Goal: Information Seeking & Learning: Learn about a topic

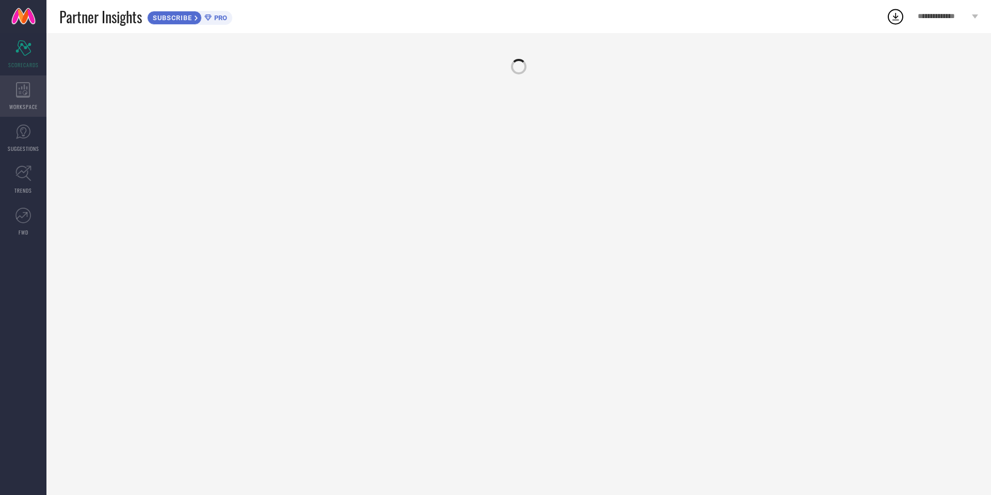
click at [22, 103] on span "WORKSPACE" at bounding box center [23, 107] width 28 height 8
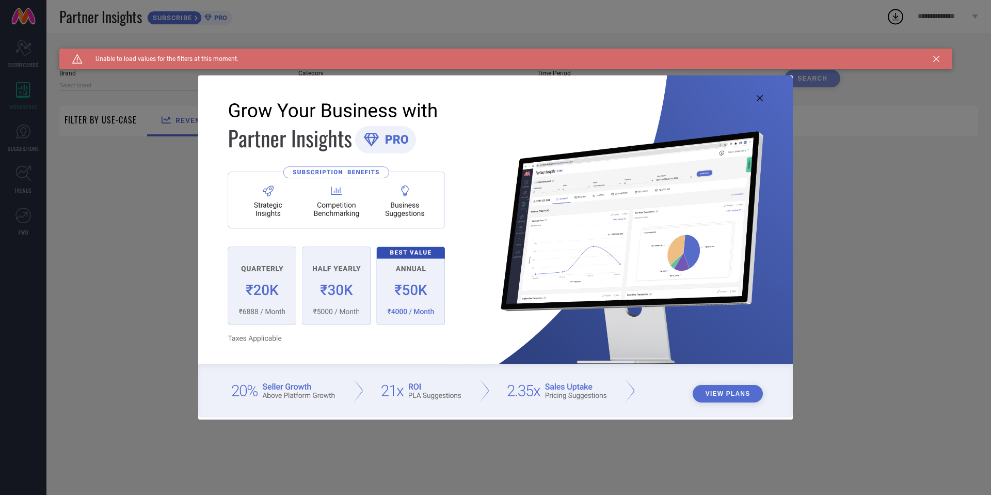
type input "1 STOP FASHION"
type input "All"
click at [938, 60] on icon at bounding box center [936, 59] width 6 height 6
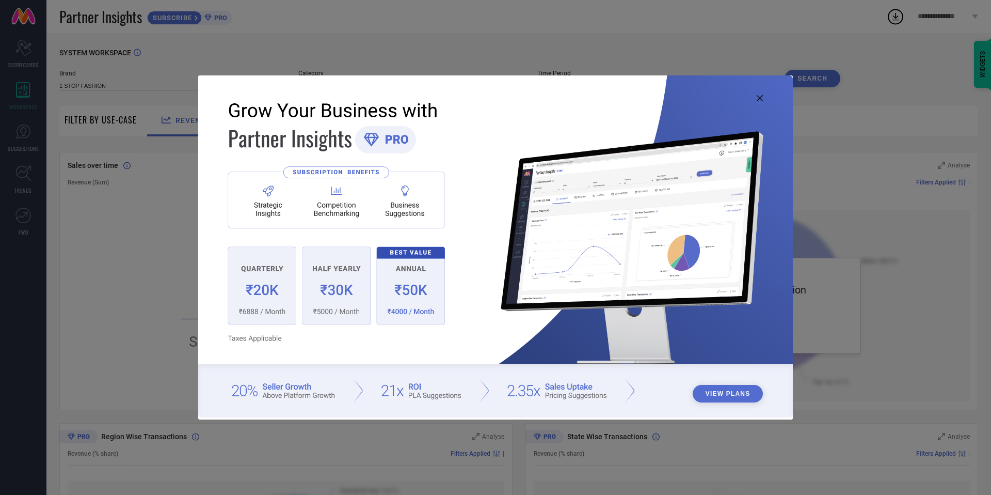
click at [725, 392] on button "View Plans" at bounding box center [728, 394] width 71 height 18
click at [761, 100] on icon at bounding box center [760, 98] width 6 height 6
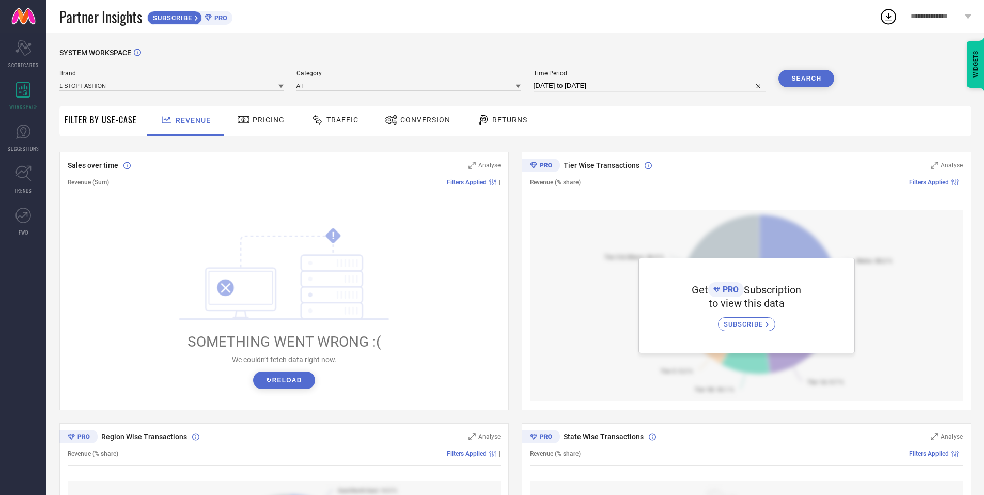
click at [255, 122] on span "Pricing" at bounding box center [268, 120] width 32 height 8
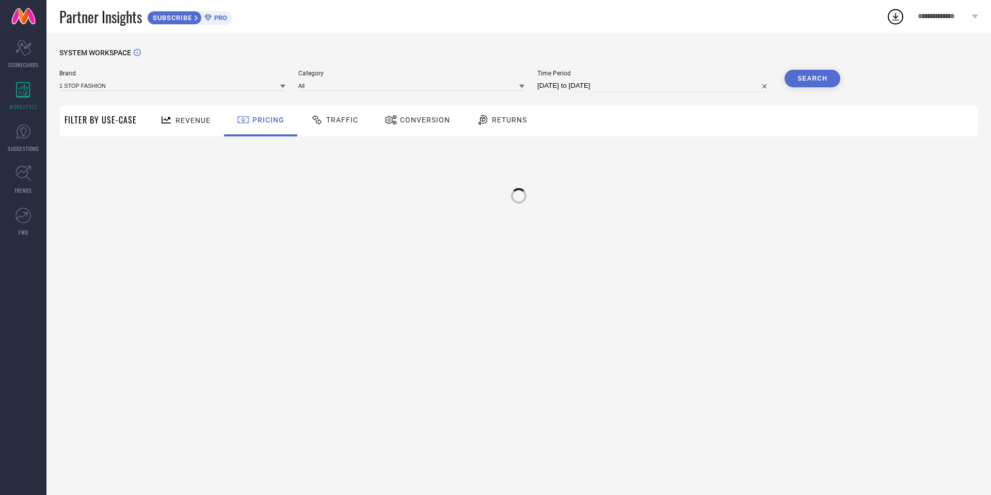
click at [342, 115] on div "Traffic" at bounding box center [334, 120] width 53 height 18
click at [390, 123] on icon at bounding box center [391, 120] width 13 height 12
drag, startPoint x: 329, startPoint y: 119, endPoint x: 435, endPoint y: 146, distance: 109.1
click at [329, 120] on span "Traffic" at bounding box center [342, 120] width 32 height 8
click at [501, 115] on div "Returns" at bounding box center [502, 120] width 56 height 18
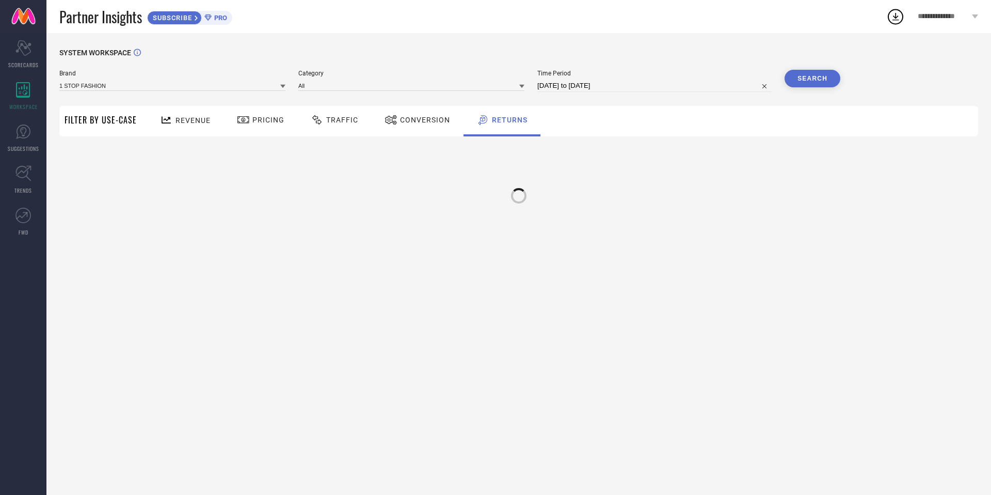
click at [429, 129] on div "Conversion" at bounding box center [417, 121] width 91 height 30
drag, startPoint x: 334, startPoint y: 129, endPoint x: 328, endPoint y: 128, distance: 5.8
click at [334, 129] on div "Traffic" at bounding box center [334, 121] width 73 height 30
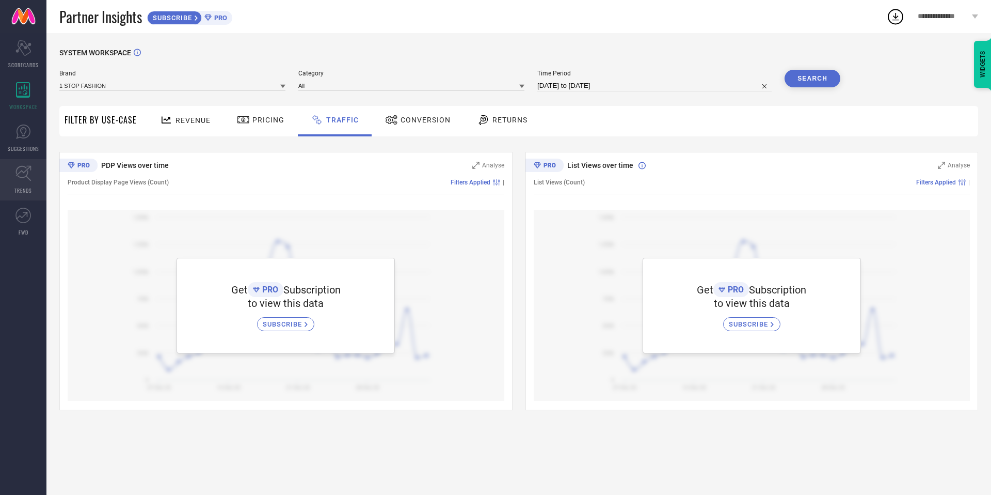
click at [30, 170] on icon at bounding box center [23, 173] width 16 height 16
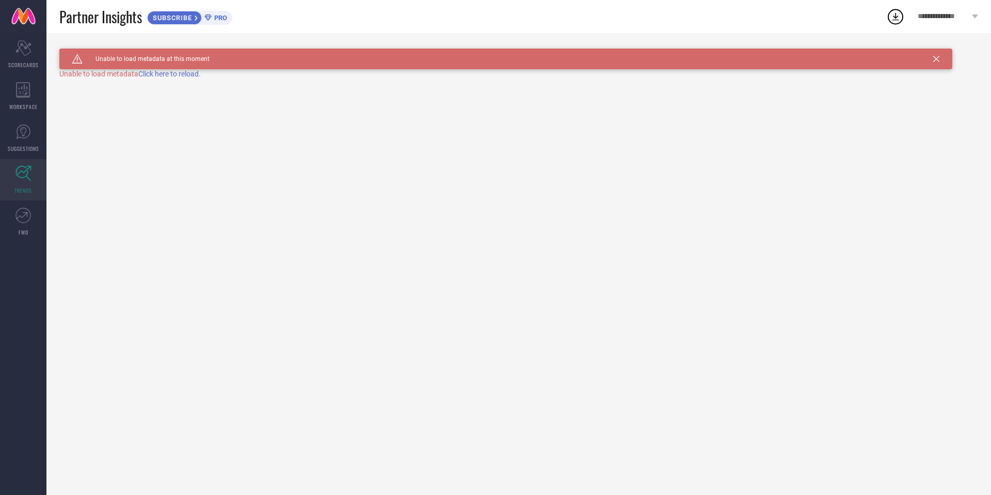
click at [173, 76] on span "Click here to reload." at bounding box center [169, 74] width 62 height 8
click at [938, 62] on div "Caution Created with Sketch. Unable to load metadata at this moment" at bounding box center [505, 59] width 893 height 21
click at [191, 17] on span "SUBSCRIBE" at bounding box center [171, 18] width 47 height 8
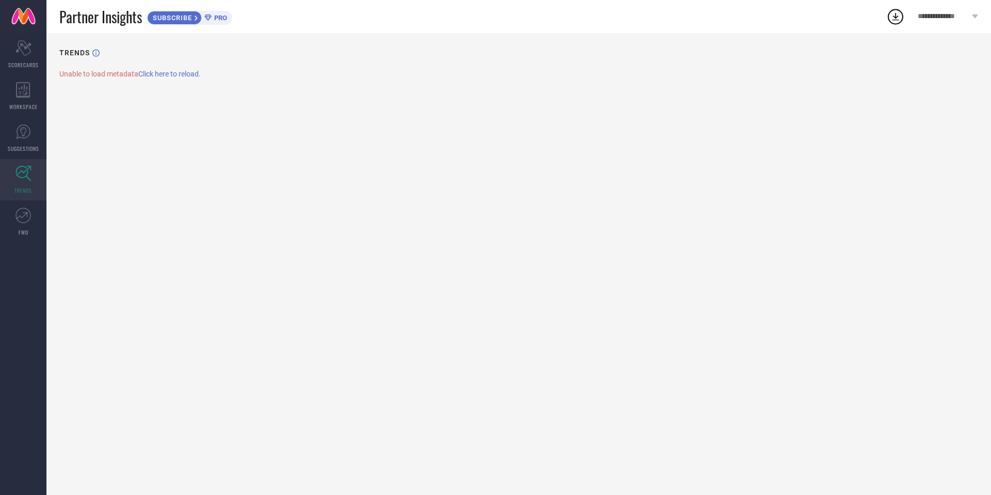
click at [156, 73] on span "Click here to reload." at bounding box center [169, 74] width 62 height 8
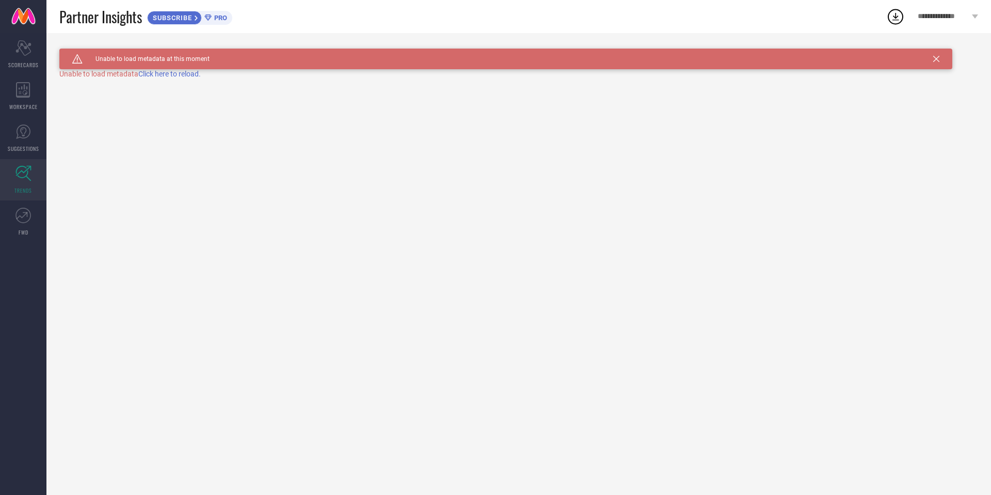
click at [160, 72] on span "Click here to reload." at bounding box center [169, 74] width 62 height 8
click at [160, 72] on div "Caution Created with Sketch. Unable to load metadata at this moment TRENDS" at bounding box center [518, 264] width 945 height 462
click at [26, 214] on icon at bounding box center [22, 215] width 15 height 15
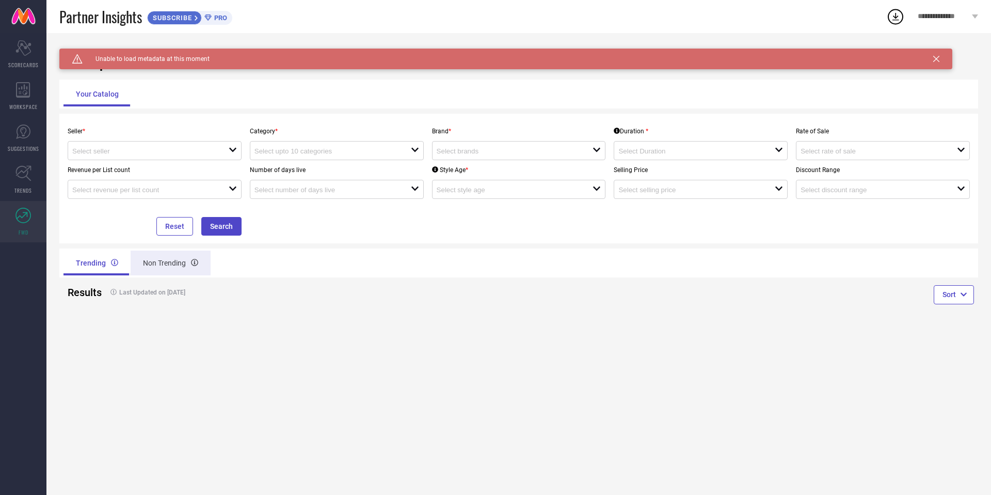
click at [147, 265] on div "Non Trending" at bounding box center [171, 262] width 80 height 25
click at [96, 267] on div "Trending" at bounding box center [96, 262] width 65 height 25
click at [159, 152] on input at bounding box center [142, 151] width 141 height 8
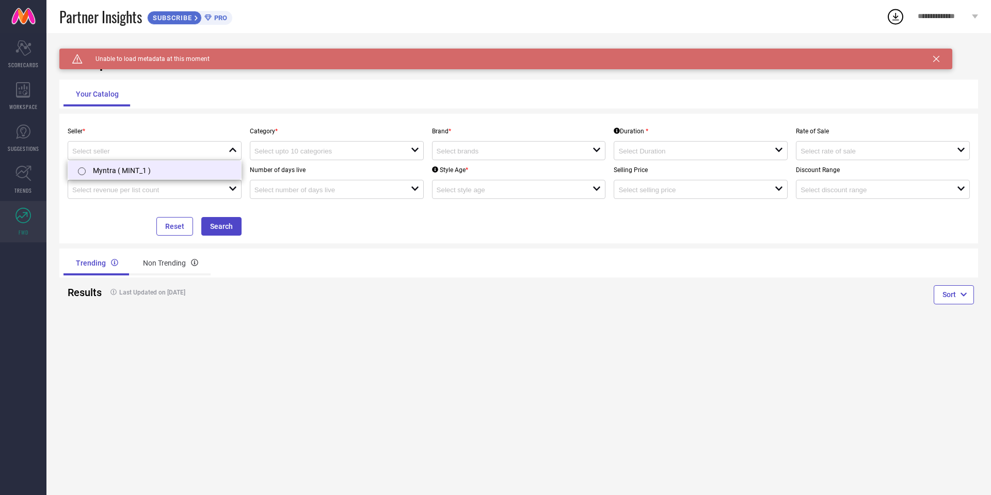
click at [150, 173] on li "Myntra ( MINT_1 )" at bounding box center [154, 170] width 173 height 19
type input "Myntra ( MINT_1 )"
click at [292, 152] on input at bounding box center [325, 151] width 141 height 8
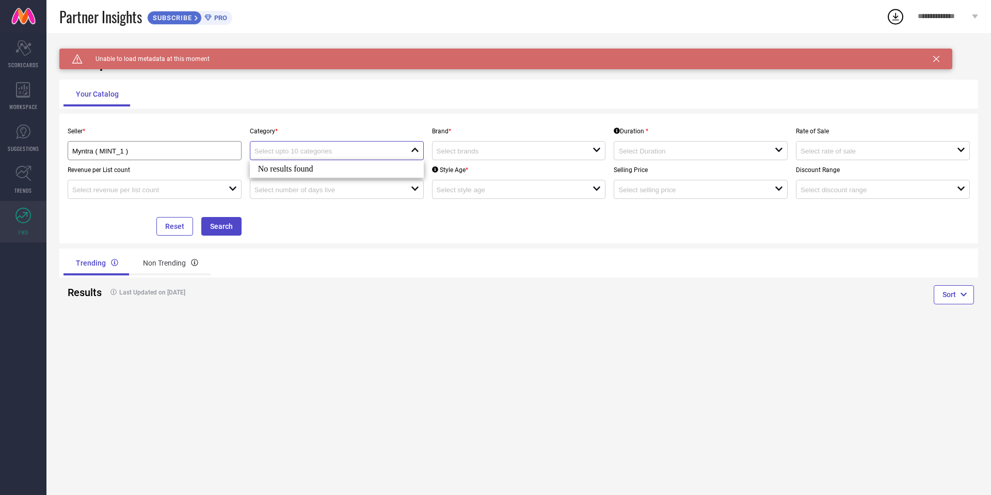
click at [344, 152] on input at bounding box center [325, 151] width 141 height 8
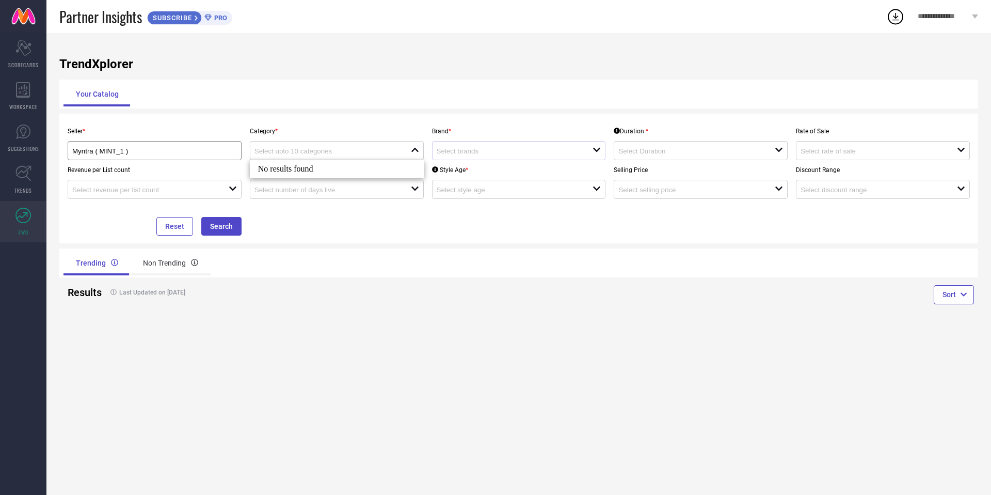
click at [466, 156] on div "open" at bounding box center [519, 150] width 174 height 19
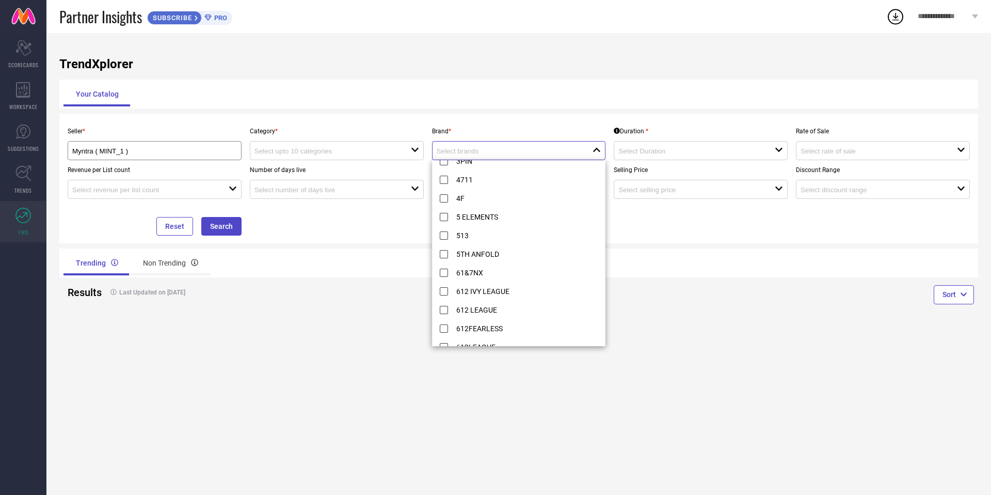
scroll to position [131, 0]
click at [480, 149] on input at bounding box center [507, 151] width 141 height 8
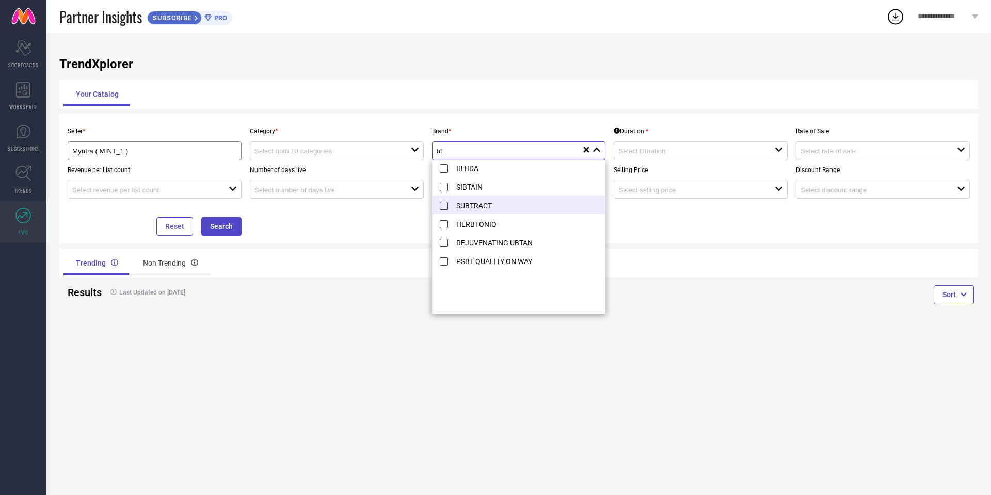
scroll to position [0, 0]
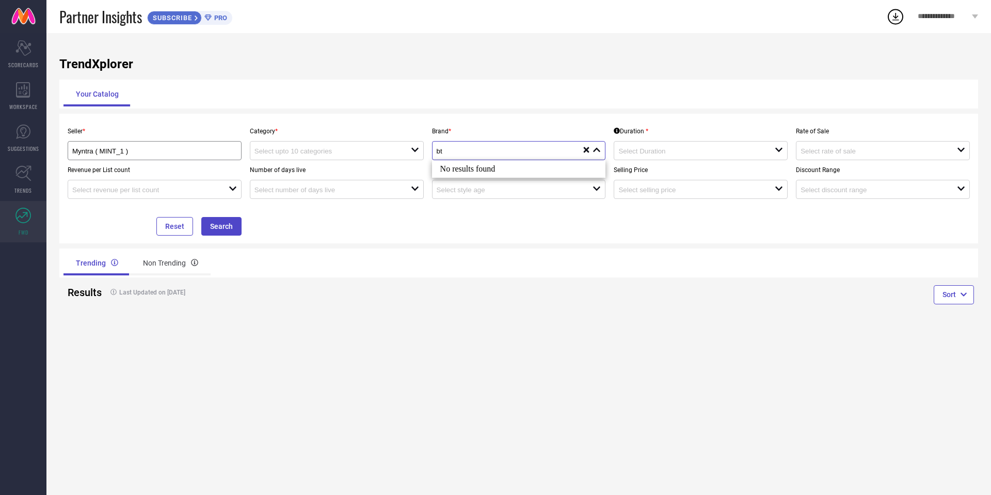
type input "b"
type input "BTMz"
click at [485, 264] on div "Trending Non Trending" at bounding box center [289, 262] width 451 height 25
click at [504, 152] on input at bounding box center [507, 151] width 141 height 8
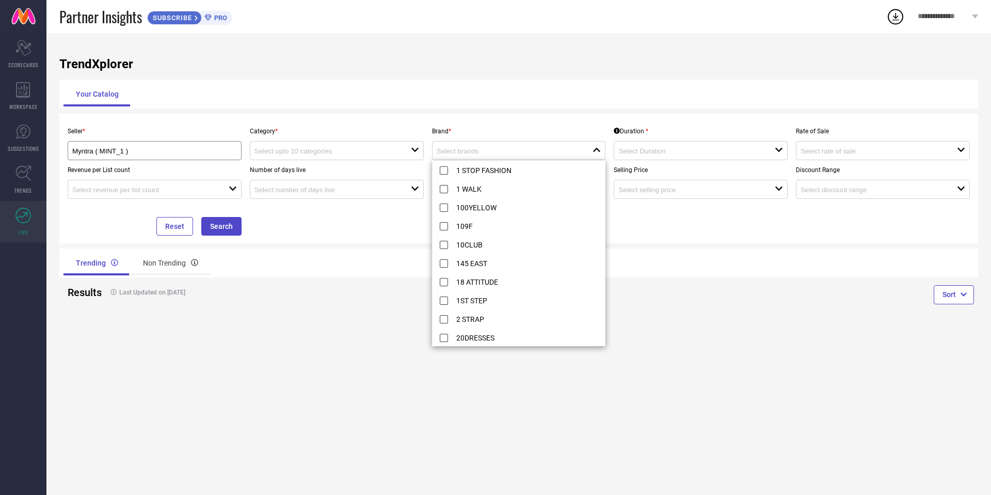
click at [636, 289] on div "Sort" at bounding box center [749, 296] width 460 height 38
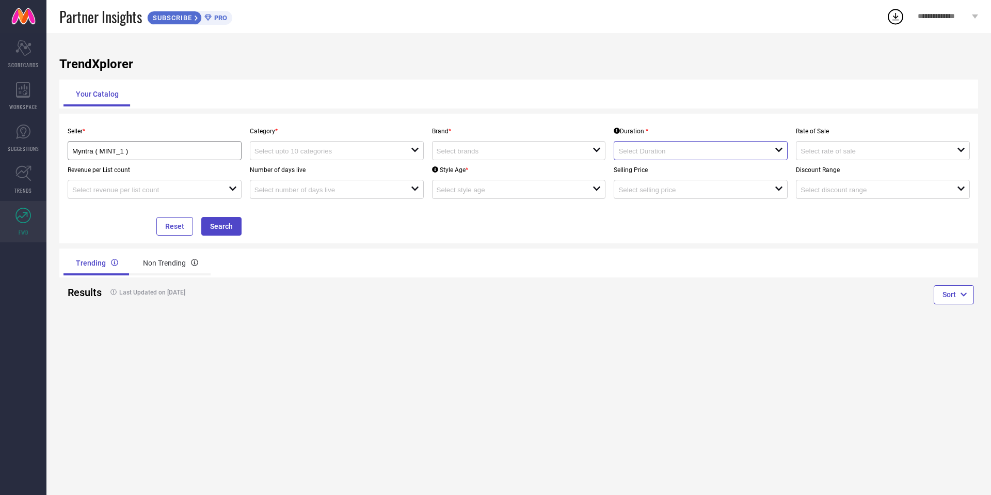
click at [700, 154] on input at bounding box center [689, 151] width 141 height 8
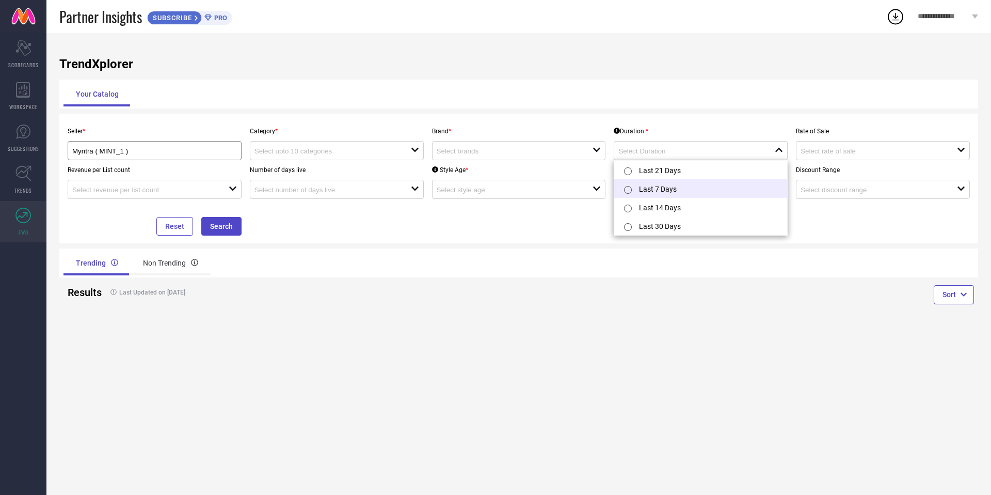
click at [687, 195] on li "Last 7 Days" at bounding box center [700, 188] width 173 height 19
type input "Last 7 Days"
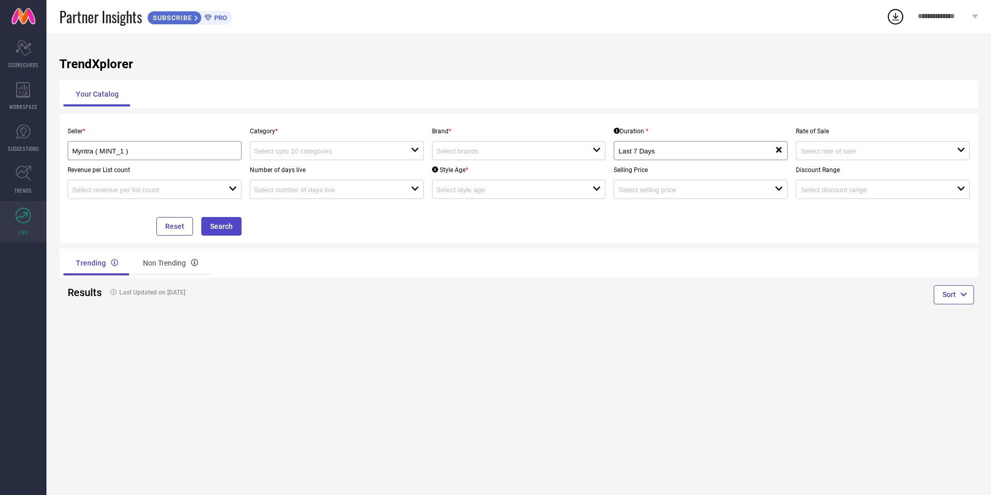
click at [526, 146] on div at bounding box center [515, 151] width 156 height 10
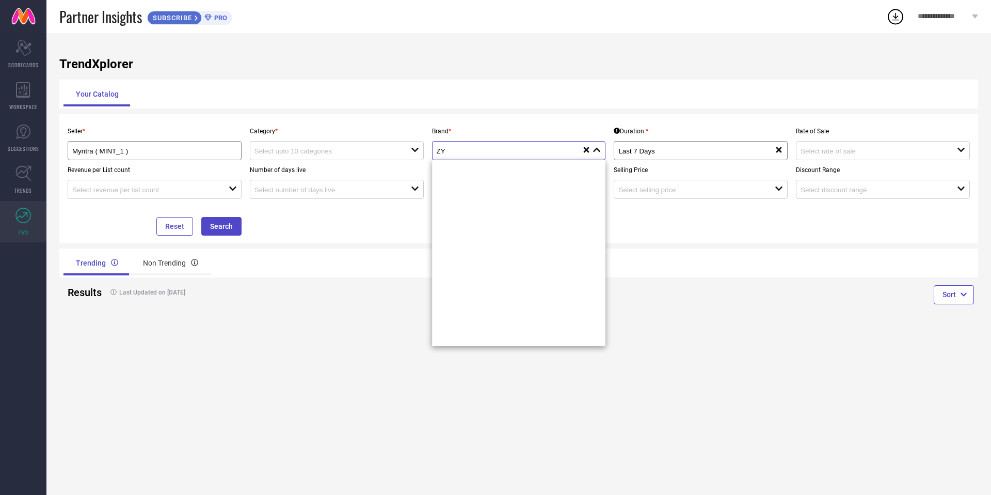
scroll to position [734, 0]
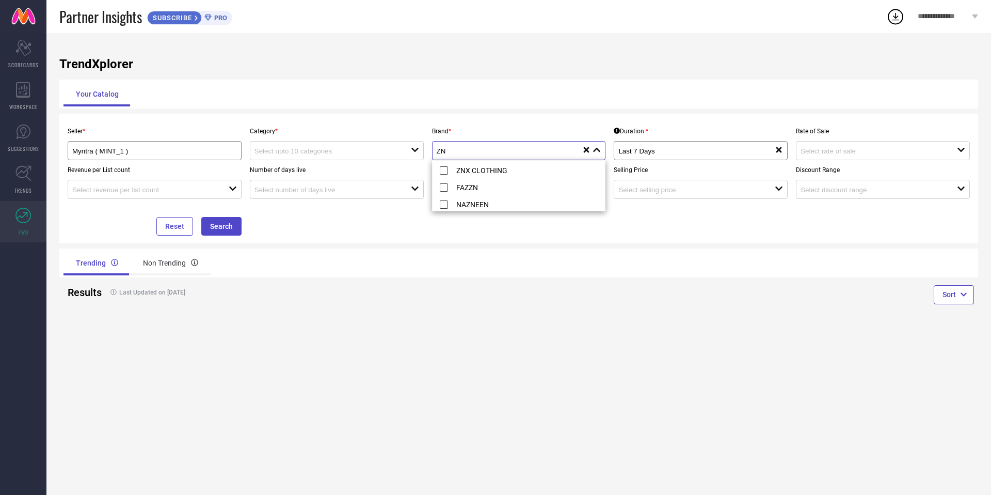
type input "Z"
type input "FTX"
click at [450, 170] on li "FTX" at bounding box center [519, 170] width 173 height 19
click at [444, 307] on div "Results Last Updated on [DATE]" at bounding box center [289, 291] width 451 height 29
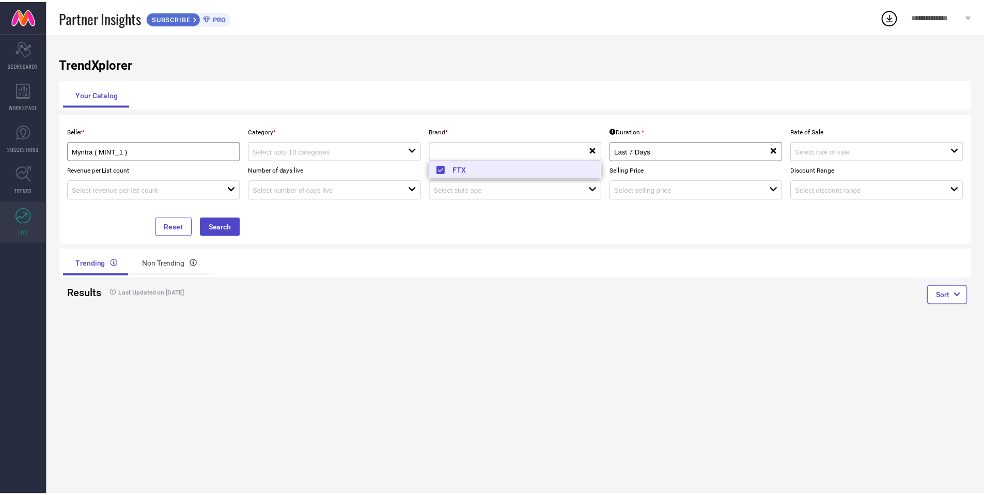
scroll to position [0, 0]
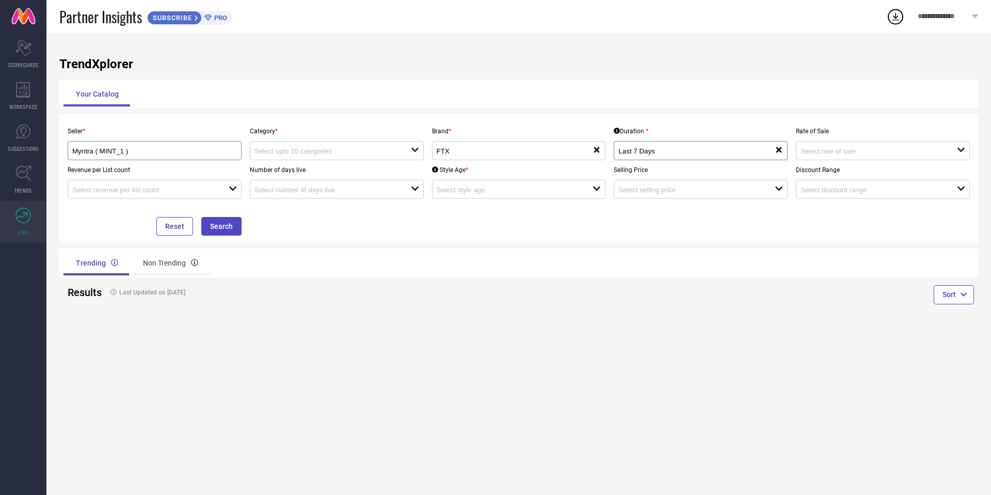
click at [403, 160] on div "open" at bounding box center [337, 150] width 174 height 19
click at [401, 154] on div at bounding box center [333, 151] width 156 height 10
click at [565, 316] on div "TrendXplorer Your Catalog Seller * Myntra ( MINT_1 ) Category * open Brand * FT…" at bounding box center [518, 264] width 945 height 462
click at [220, 225] on button "Search" at bounding box center [221, 226] width 40 height 19
click at [329, 146] on div at bounding box center [333, 151] width 156 height 10
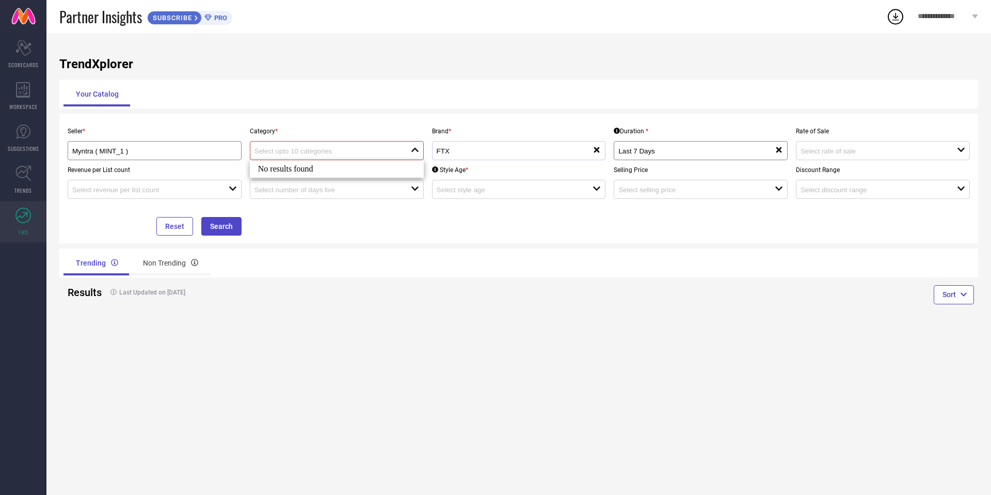
click at [336, 167] on div "No results found" at bounding box center [337, 169] width 174 height 18
click at [290, 171] on div "No results found" at bounding box center [337, 169] width 174 height 18
click at [265, 213] on div "Seller * Myntra ( MINT_1 ) Category * close Brand * FTX reset Duration * Last 7…" at bounding box center [519, 178] width 911 height 114
click at [225, 225] on button "Search" at bounding box center [221, 226] width 40 height 19
click at [310, 148] on input at bounding box center [325, 151] width 141 height 8
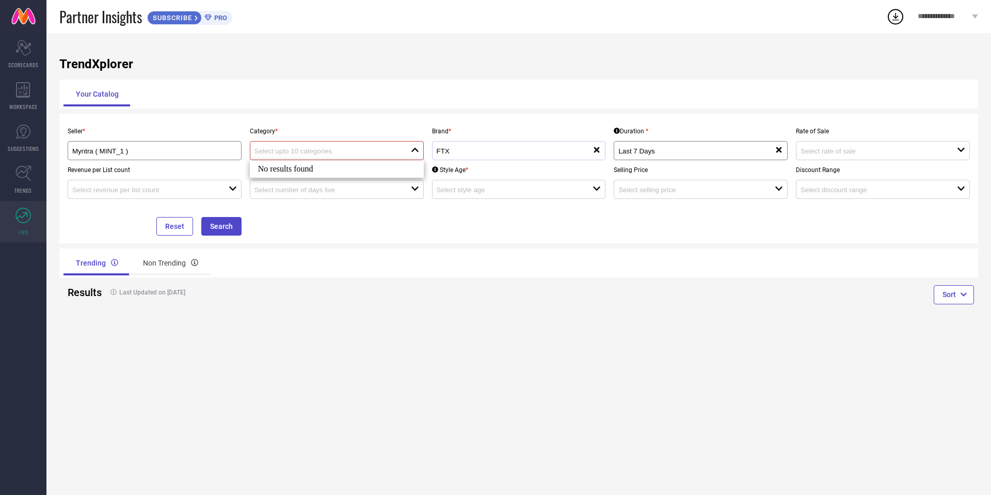
click at [358, 271] on div "Trending Non Trending" at bounding box center [289, 262] width 451 height 25
click at [183, 267] on div "Non Trending" at bounding box center [171, 262] width 80 height 25
click at [68, 257] on div "Trending" at bounding box center [96, 262] width 65 height 25
click at [892, 14] on icon at bounding box center [895, 16] width 19 height 19
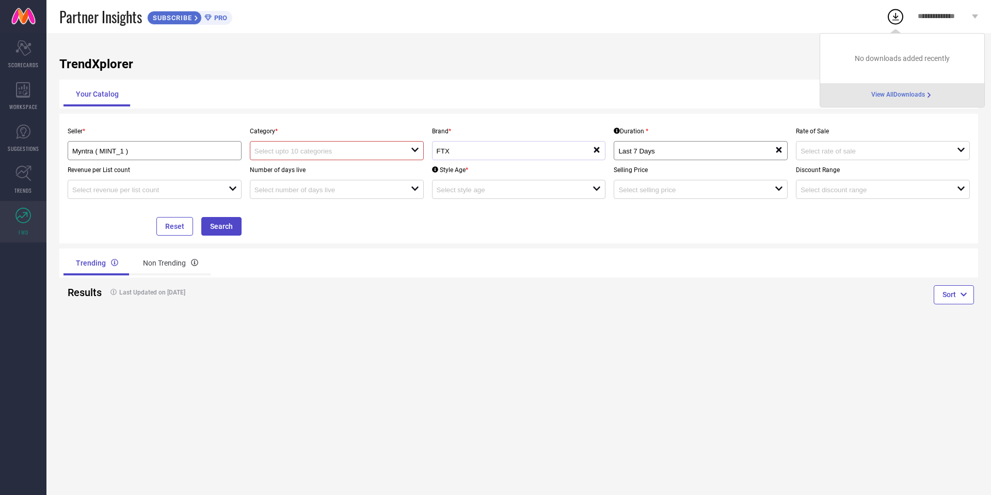
click at [848, 17] on div "Partner Insights SUBSCRIBE PRO" at bounding box center [472, 16] width 827 height 33
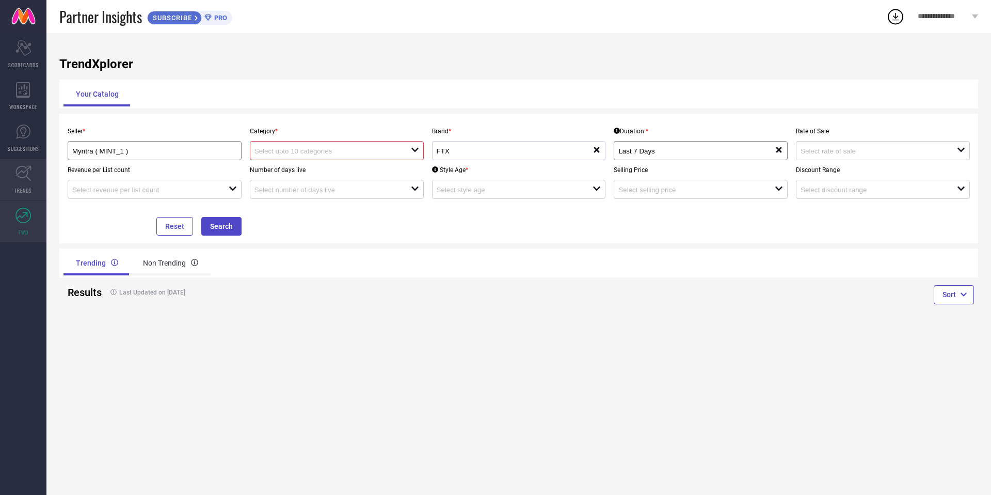
click at [13, 183] on link "TRENDS" at bounding box center [23, 179] width 46 height 41
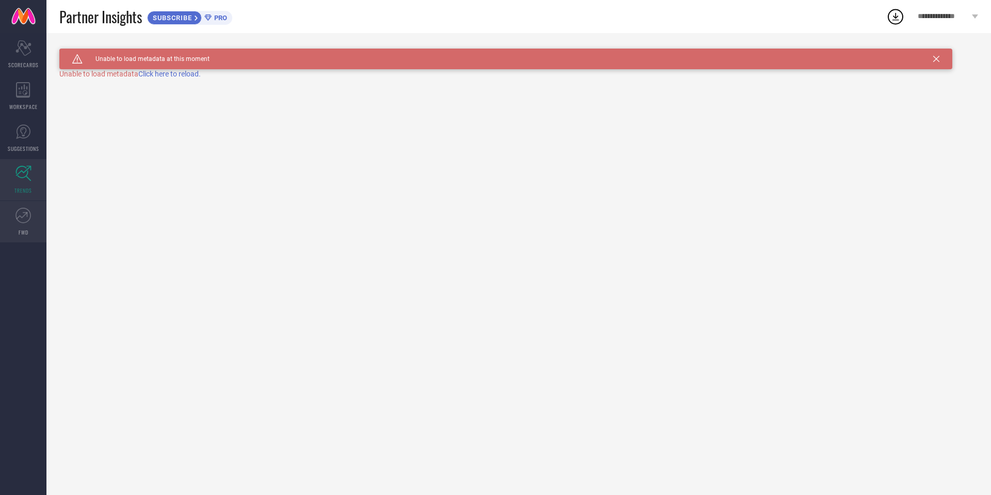
click at [14, 216] on link "FWD" at bounding box center [23, 221] width 46 height 41
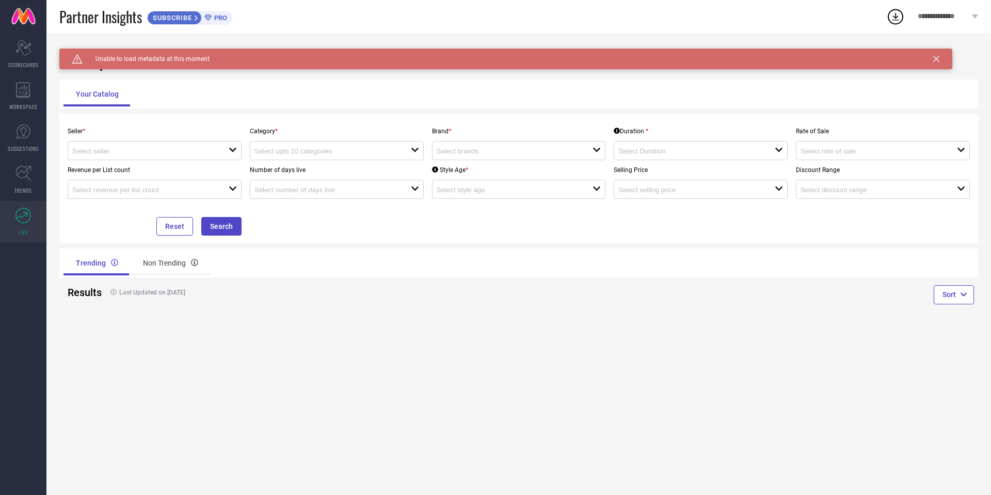
click at [89, 104] on div at bounding box center [97, 105] width 67 height 2
click at [937, 57] on icon at bounding box center [936, 59] width 6 height 6
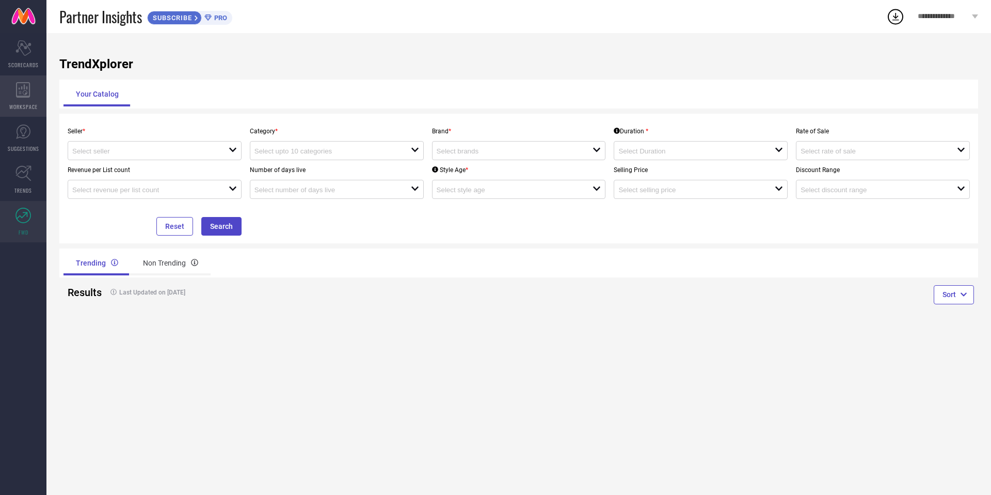
click at [20, 86] on icon at bounding box center [23, 89] width 14 height 15
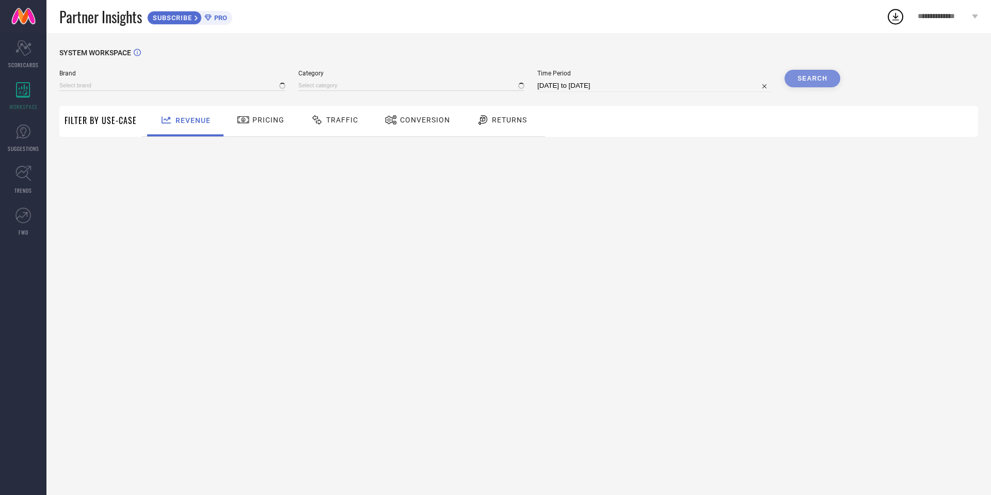
type input "1 STOP FASHION"
type input "All"
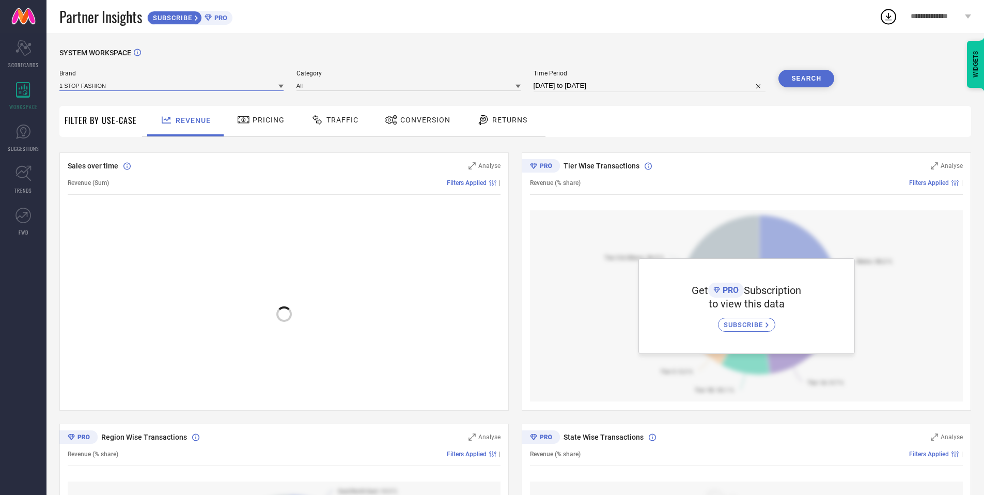
click at [165, 89] on input at bounding box center [171, 85] width 224 height 11
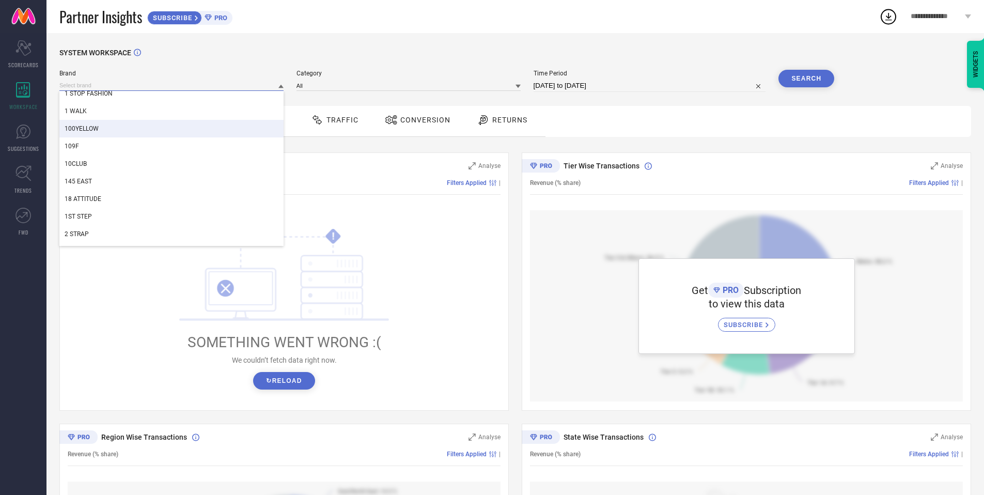
scroll to position [429, 0]
click at [152, 153] on div "3PIN" at bounding box center [171, 145] width 224 height 18
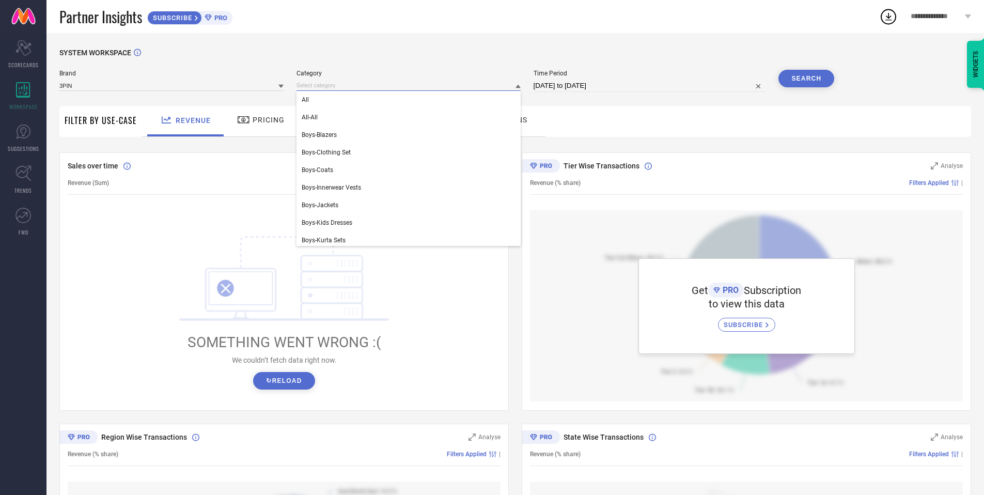
click at [346, 80] on input at bounding box center [408, 85] width 224 height 11
click at [340, 106] on div "All" at bounding box center [408, 100] width 224 height 18
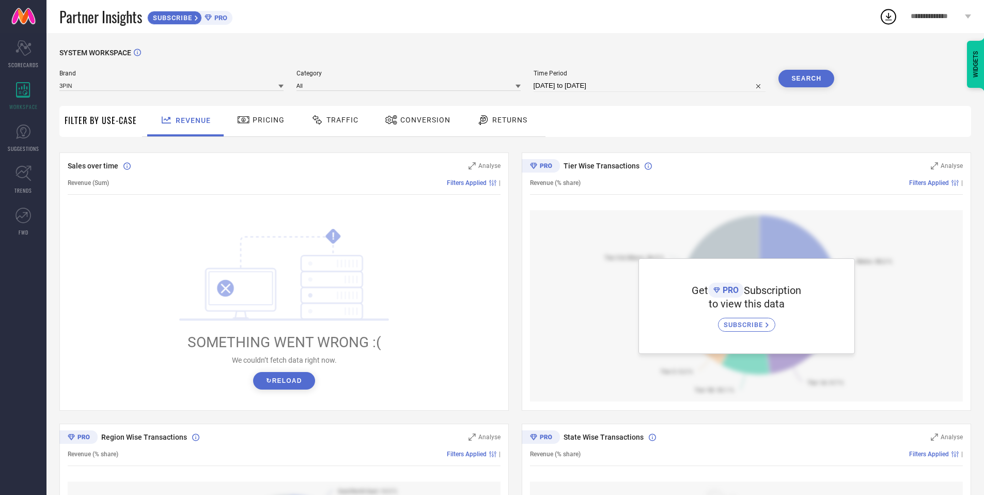
click at [791, 80] on button "Search" at bounding box center [806, 79] width 56 height 18
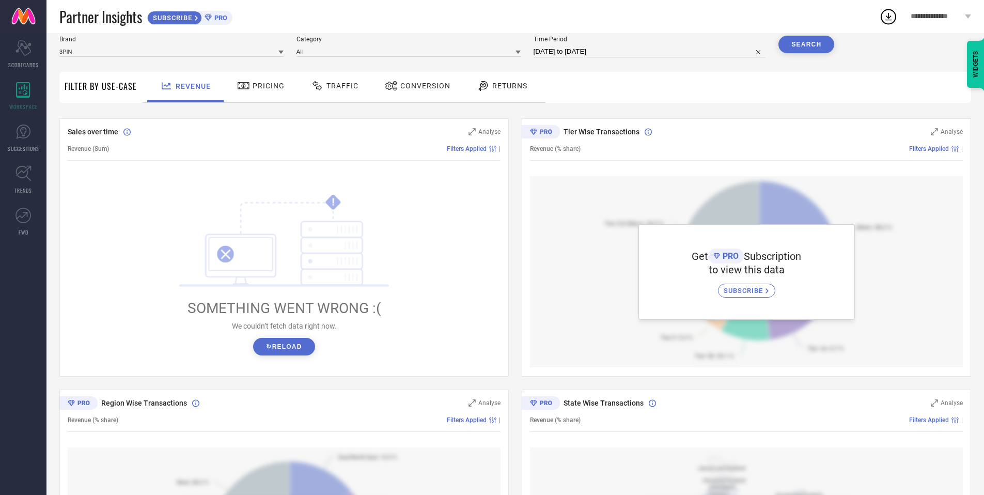
scroll to position [33, 0]
click at [273, 344] on button "↻ Reload" at bounding box center [283, 348] width 61 height 18
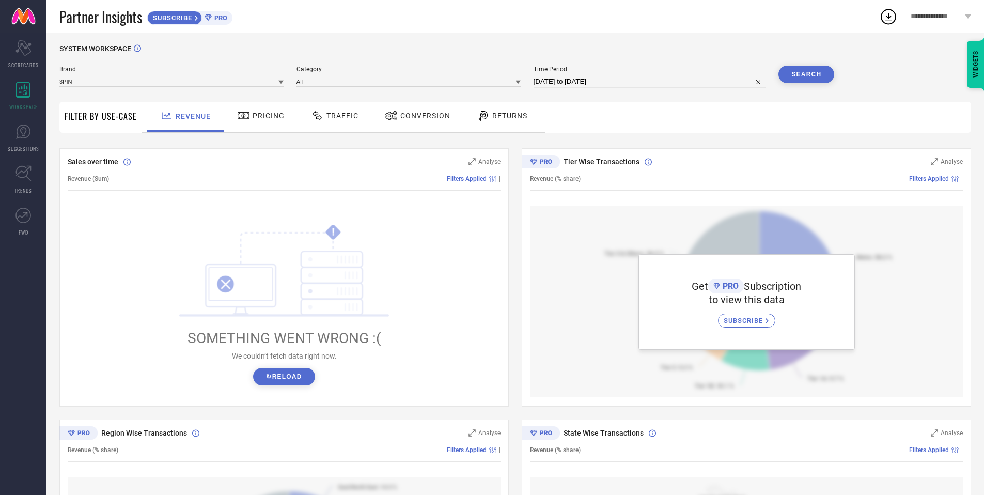
scroll to position [0, 0]
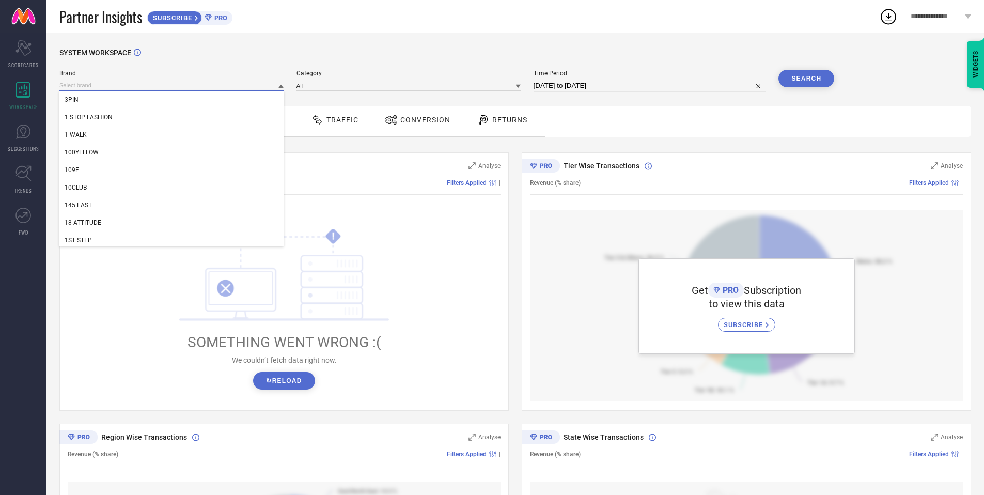
click at [194, 87] on input at bounding box center [171, 85] width 224 height 11
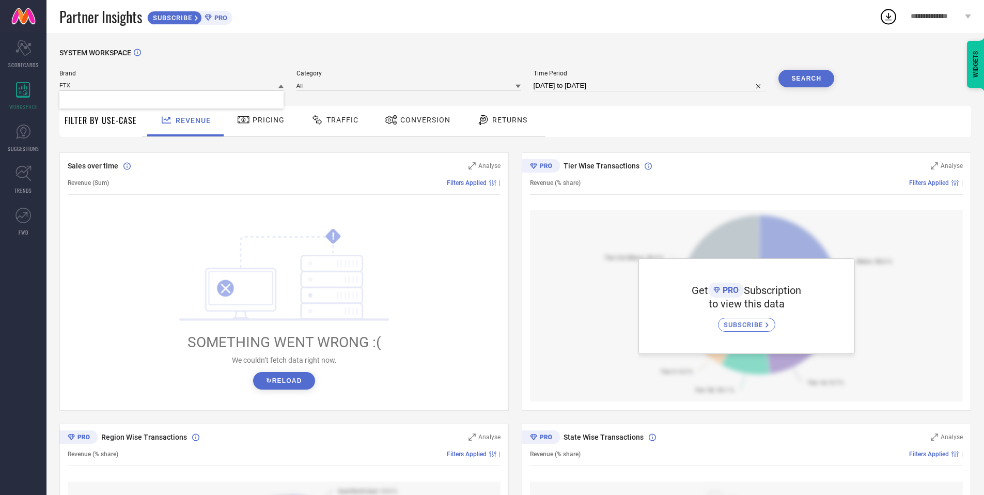
click at [141, 107] on div at bounding box center [171, 100] width 224 height 18
click at [134, 85] on input "FTX" at bounding box center [171, 85] width 224 height 11
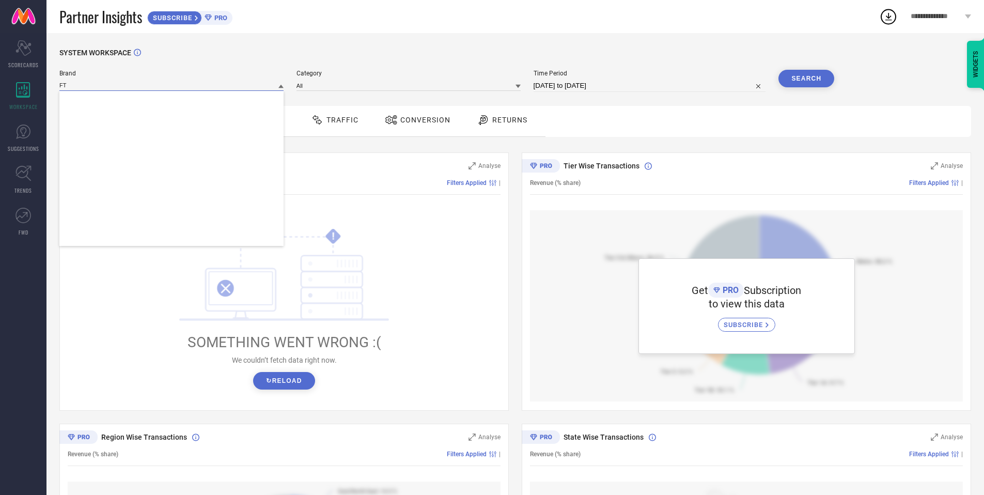
type input "F"
click at [321, 57] on div "SYSTEM WORKSPACE" at bounding box center [514, 59] width 911 height 21
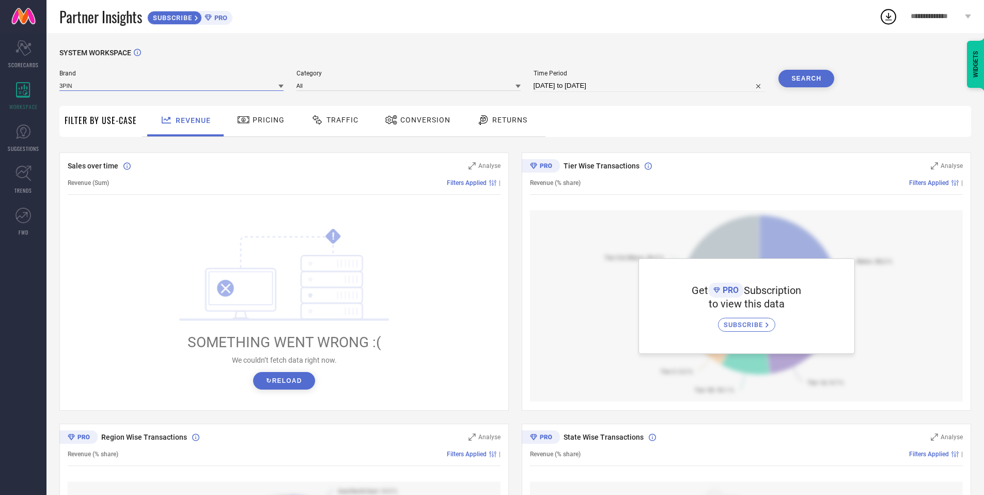
click at [199, 88] on input at bounding box center [171, 85] width 224 height 11
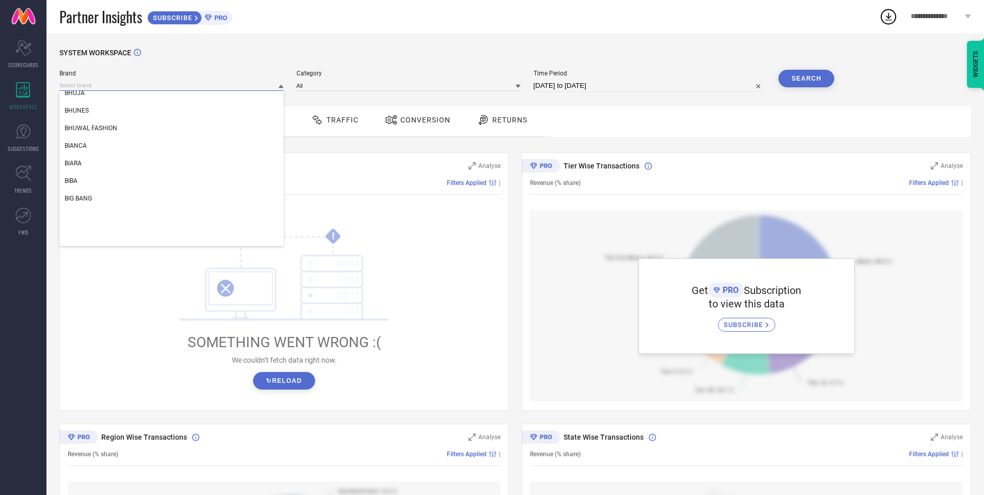
scroll to position [20478, 0]
click at [187, 179] on div "BIBA" at bounding box center [171, 178] width 224 height 18
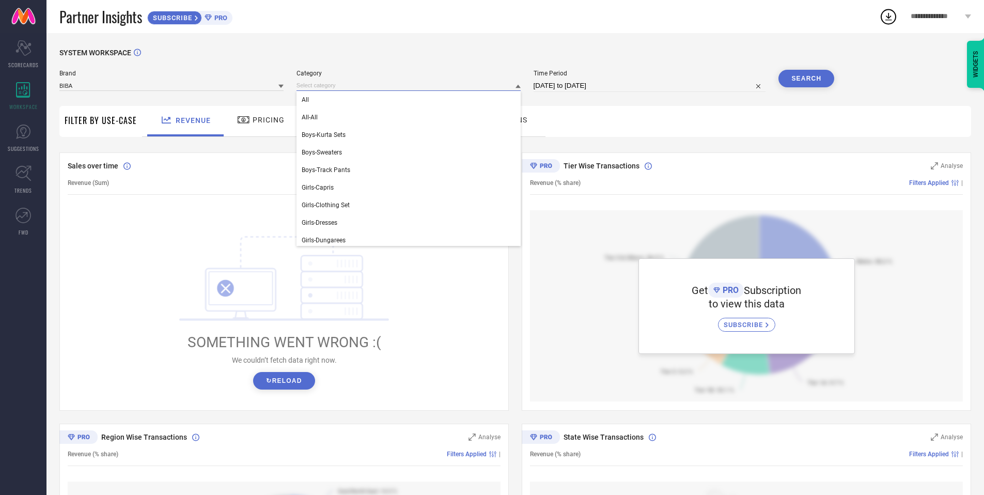
click at [399, 86] on input at bounding box center [408, 85] width 224 height 11
click at [373, 105] on div "All" at bounding box center [408, 100] width 224 height 18
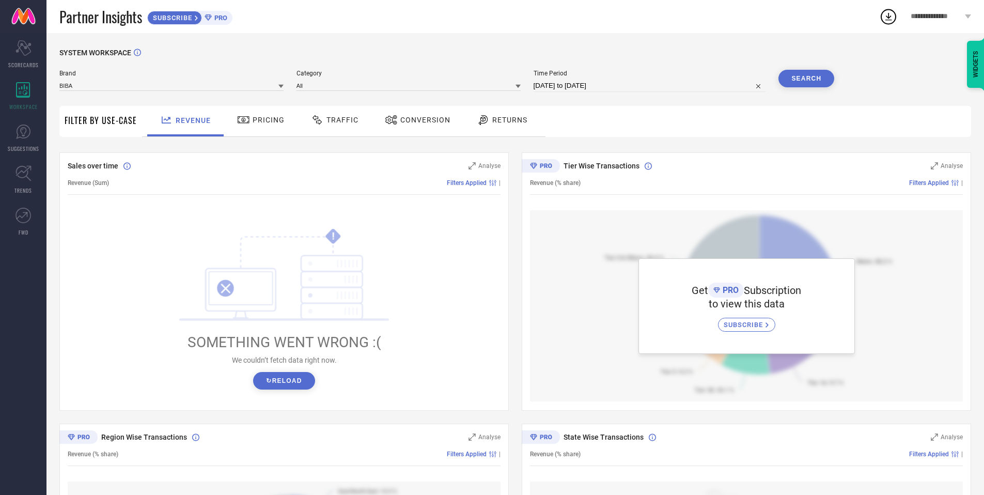
click at [803, 77] on button "Search" at bounding box center [806, 79] width 56 height 18
click at [285, 385] on button "↻ Reload" at bounding box center [283, 381] width 61 height 18
click at [279, 383] on button "↻ Reload" at bounding box center [283, 381] width 61 height 18
click at [279, 128] on div "Pricing" at bounding box center [260, 120] width 53 height 18
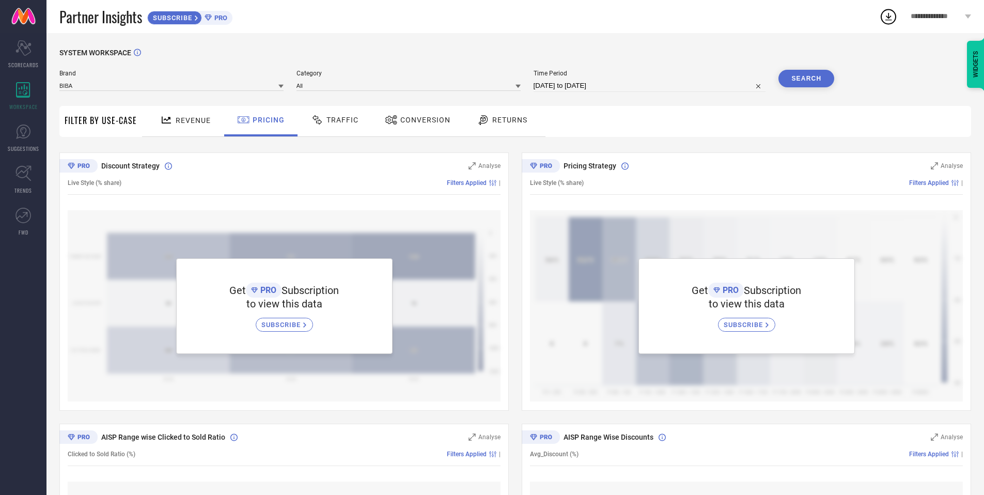
click at [193, 128] on div "Revenue" at bounding box center [185, 120] width 56 height 18
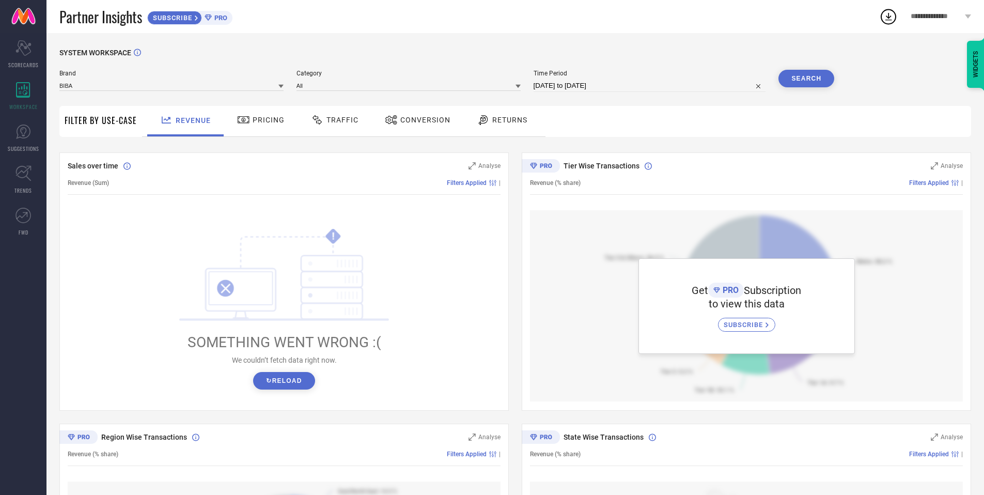
click at [334, 123] on span "Traffic" at bounding box center [342, 120] width 32 height 8
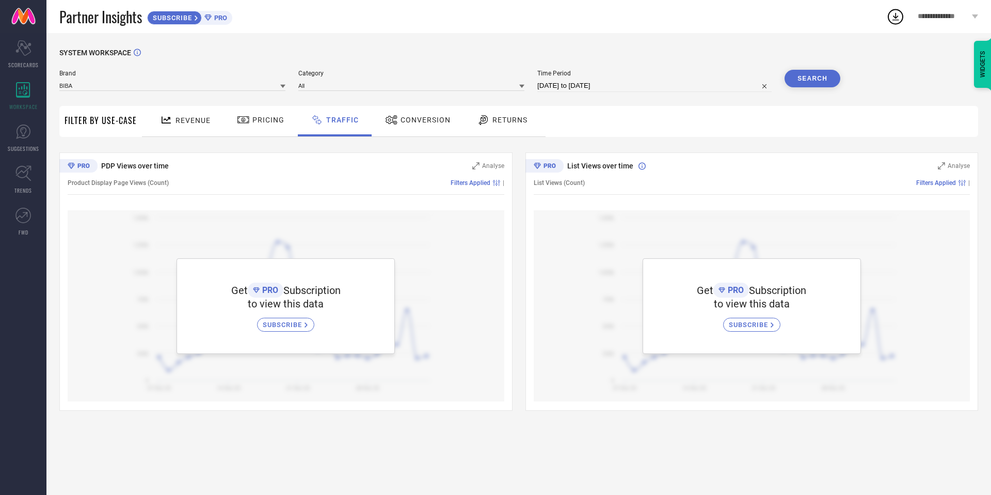
click at [418, 115] on div "Conversion" at bounding box center [418, 120] width 71 height 18
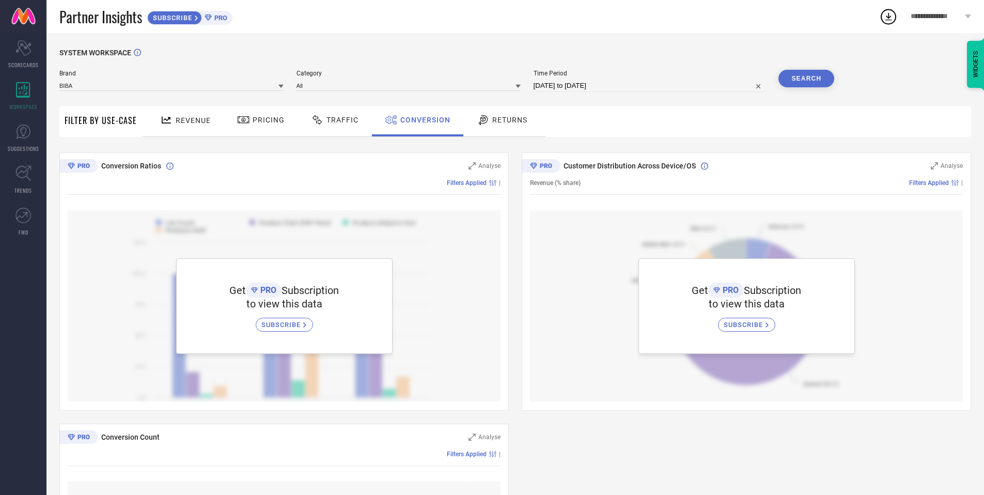
click at [502, 123] on span "Returns" at bounding box center [509, 120] width 35 height 8
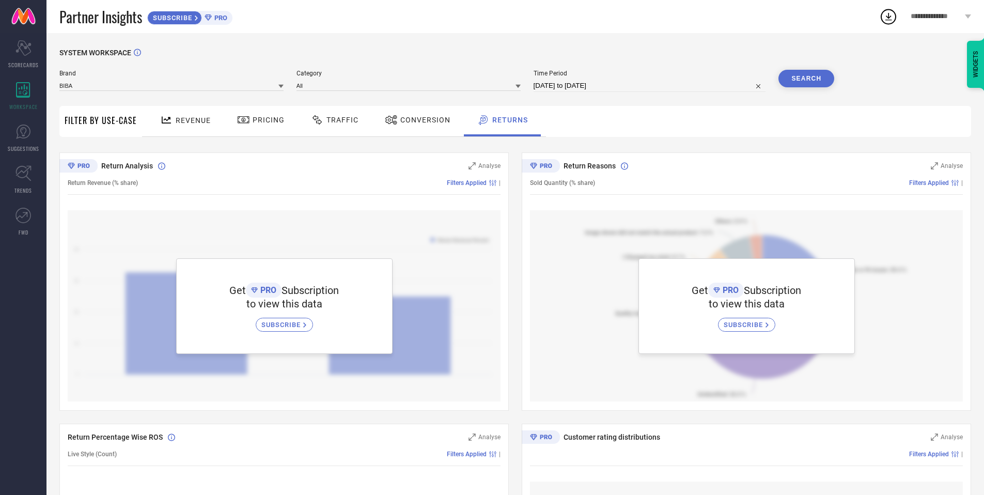
click at [180, 124] on div "Revenue" at bounding box center [185, 120] width 56 height 18
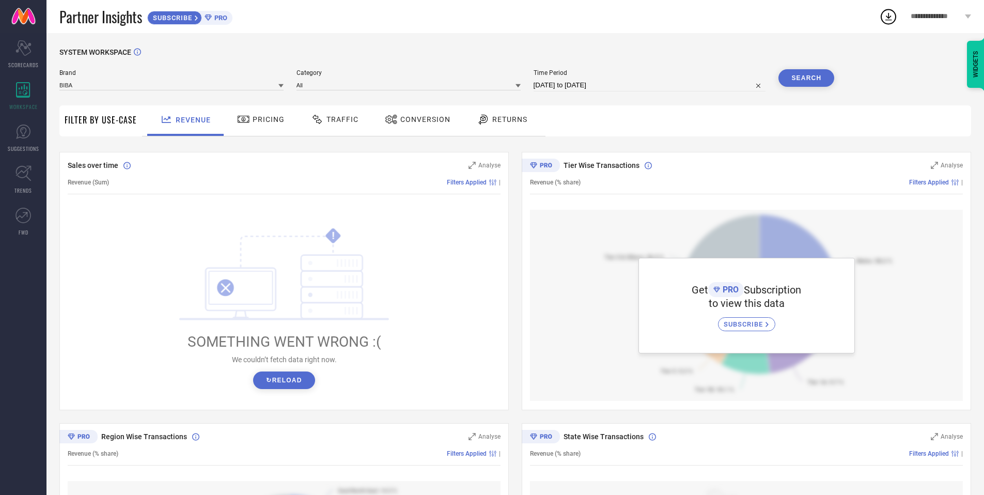
scroll to position [0, 0]
click at [12, 134] on link "SUGGESTIONS" at bounding box center [23, 137] width 46 height 41
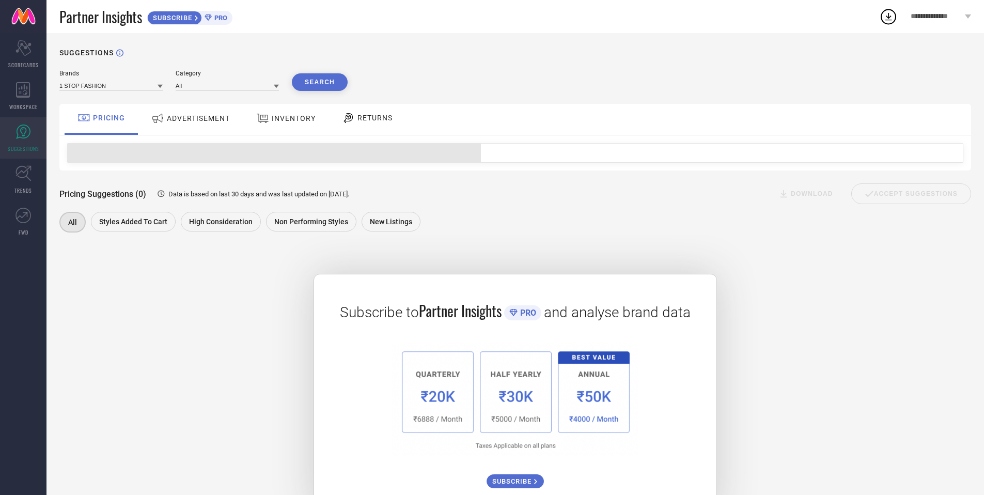
click at [195, 17] on span "SUBSCRIBE" at bounding box center [171, 18] width 47 height 8
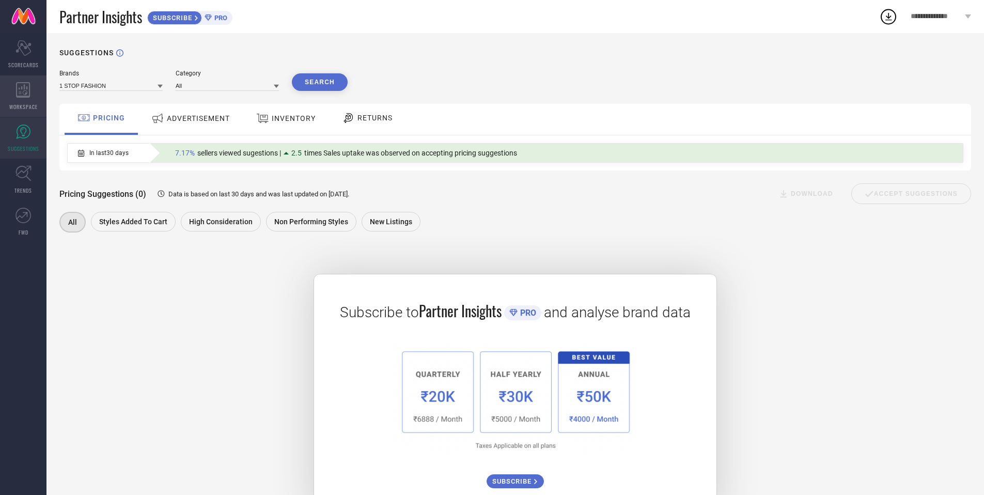
click at [33, 87] on div "WORKSPACE" at bounding box center [23, 95] width 46 height 41
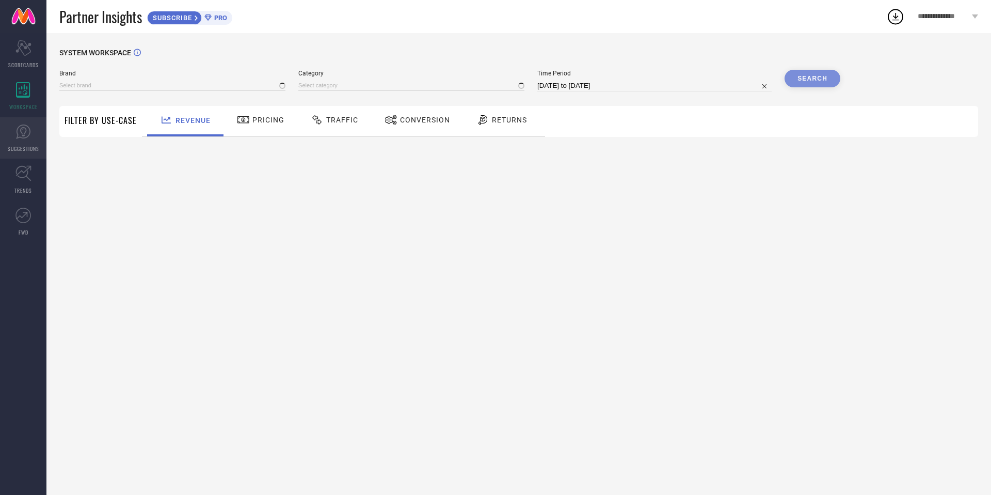
type input "1 STOP FASHION"
type input "All"
click at [25, 139] on icon at bounding box center [22, 131] width 15 height 15
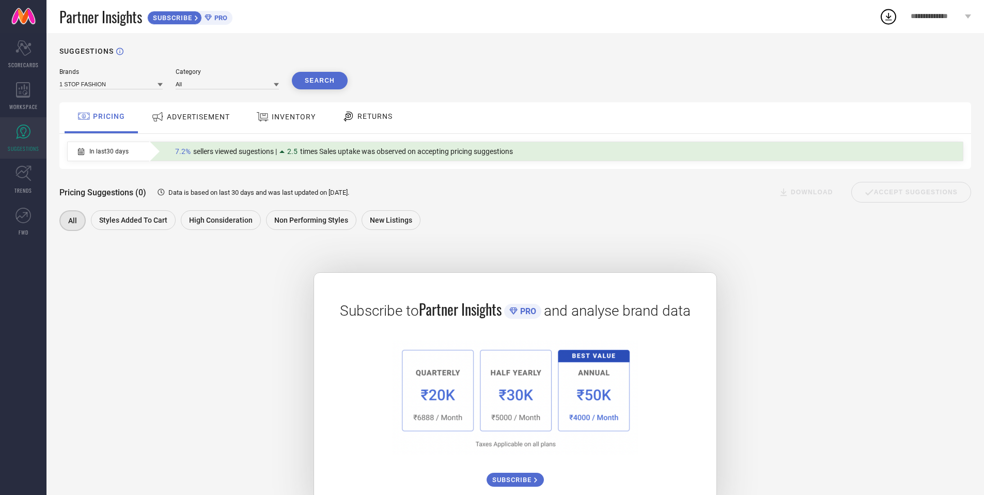
scroll to position [2, 0]
click at [103, 74] on div "Brands" at bounding box center [110, 71] width 103 height 7
click at [107, 80] on input at bounding box center [110, 83] width 103 height 11
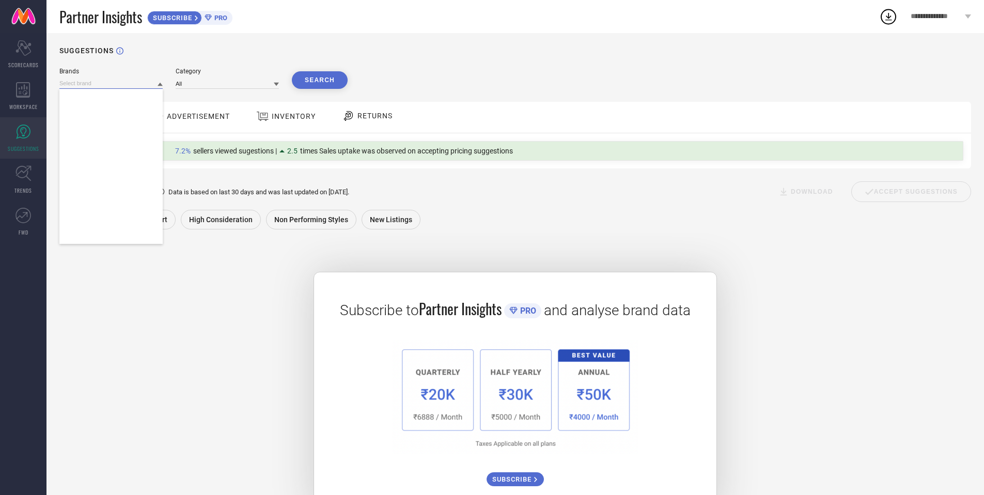
scroll to position [5498, 0]
click at [108, 191] on div "ALC CREATIONS" at bounding box center [110, 200] width 103 height 18
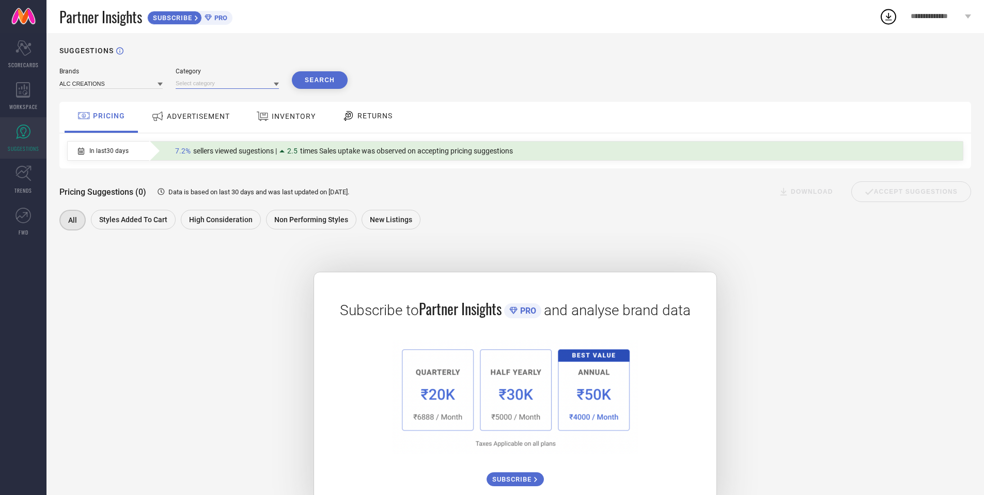
click at [235, 83] on input at bounding box center [227, 83] width 103 height 11
click at [224, 98] on div "All" at bounding box center [227, 98] width 103 height 18
click at [325, 75] on button "Search" at bounding box center [320, 80] width 56 height 18
click at [193, 114] on span "ADVERTISEMENT" at bounding box center [198, 116] width 63 height 8
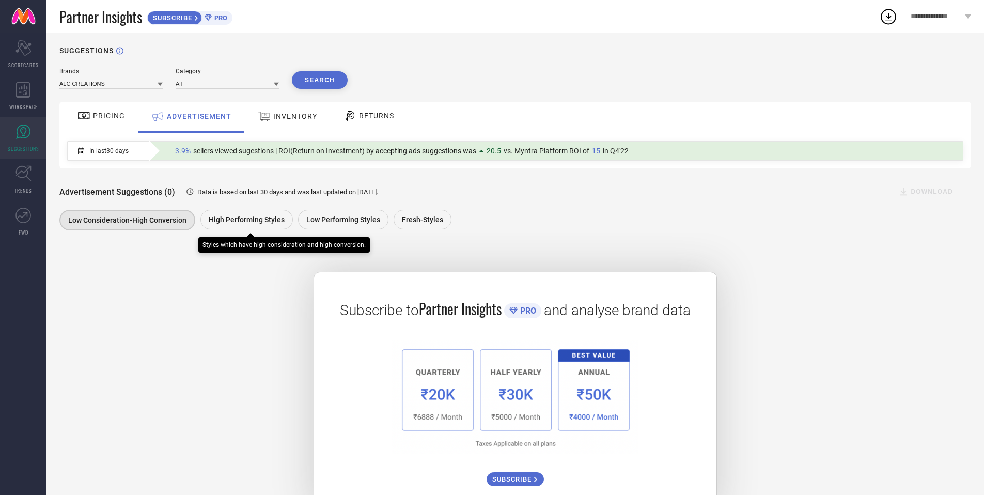
click at [239, 217] on span "High Performing Styles" at bounding box center [247, 219] width 76 height 8
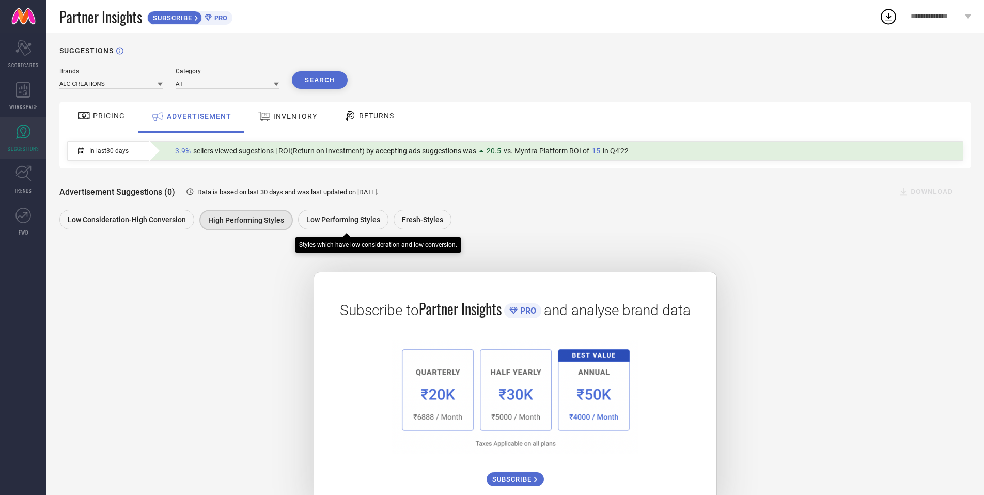
click at [359, 220] on span "Low Performing Styles" at bounding box center [343, 219] width 74 height 8
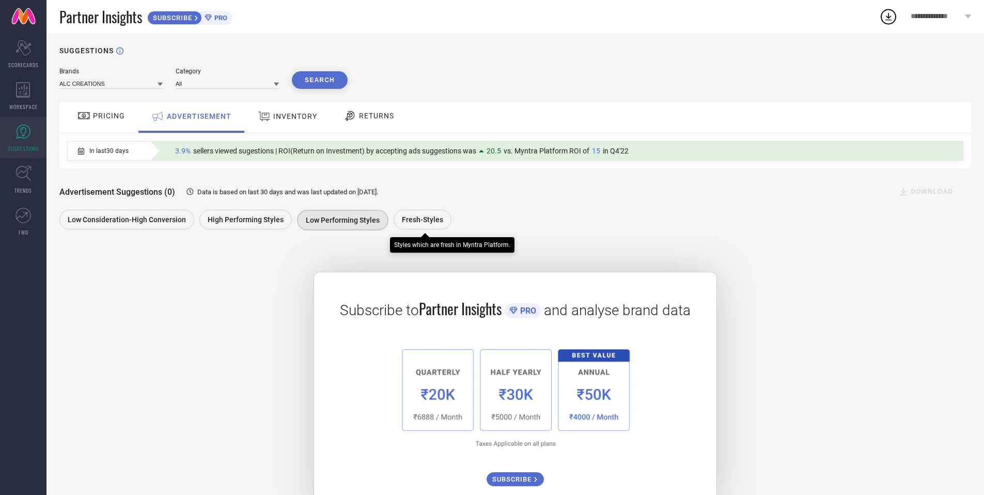
click at [402, 217] on span "Fresh-Styles" at bounding box center [422, 219] width 41 height 8
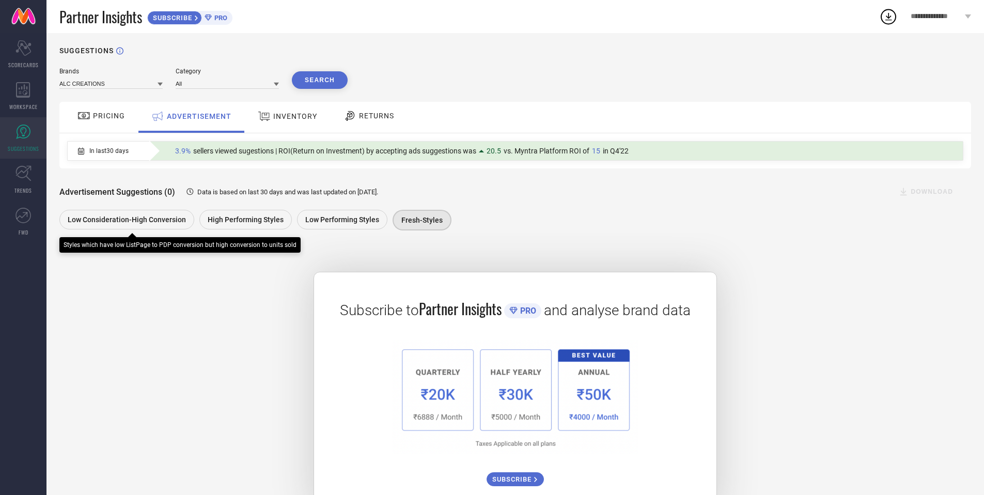
click at [103, 217] on span "Low Consideration-High Conversion" at bounding box center [127, 219] width 118 height 8
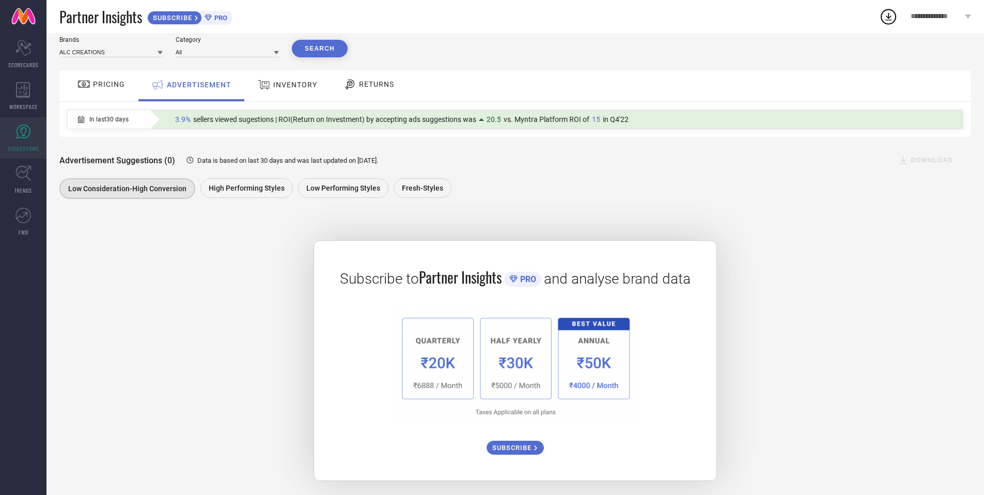
scroll to position [36, 0]
click at [521, 372] on img at bounding box center [515, 364] width 246 height 114
click at [426, 370] on img at bounding box center [515, 364] width 246 height 114
click at [371, 88] on div "RETURNS" at bounding box center [369, 83] width 56 height 18
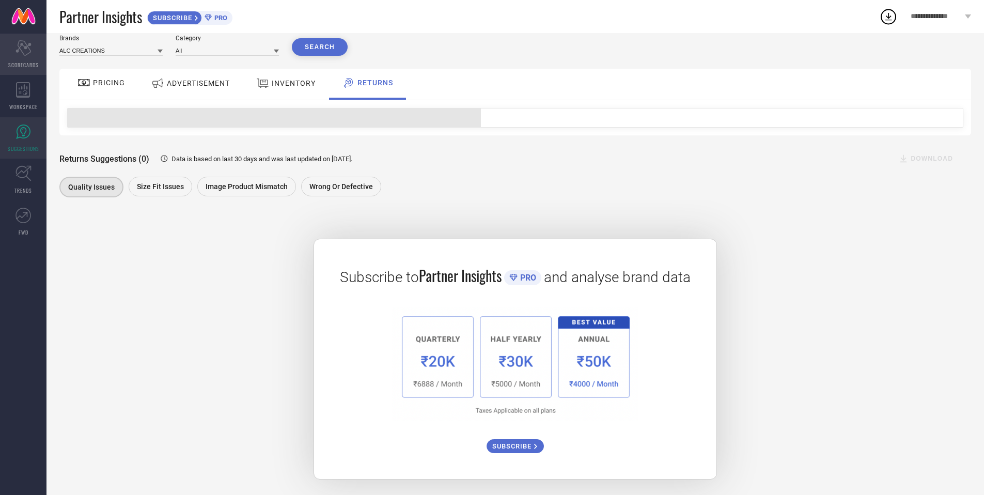
click at [9, 53] on div "Scorecard SCORECARDS" at bounding box center [23, 54] width 46 height 41
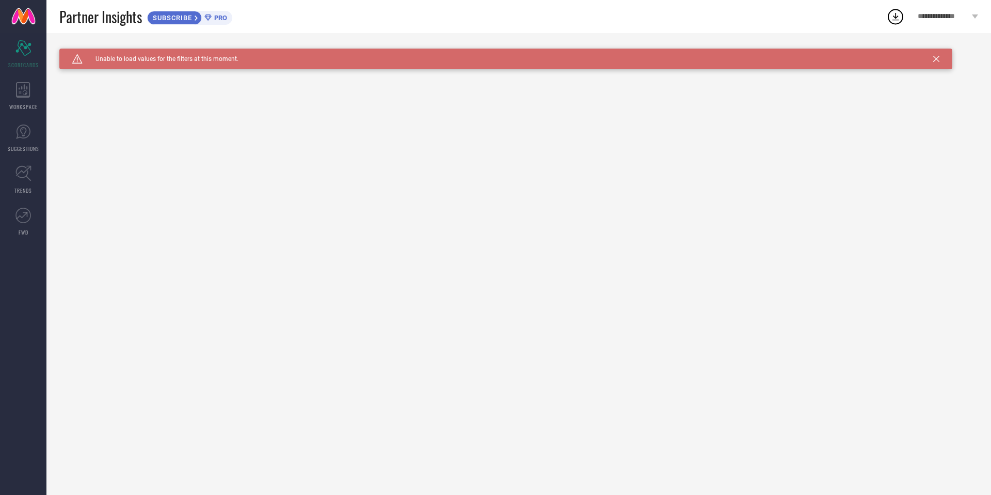
click at [937, 58] on icon at bounding box center [936, 59] width 6 height 6
